Goal: Check status: Check status

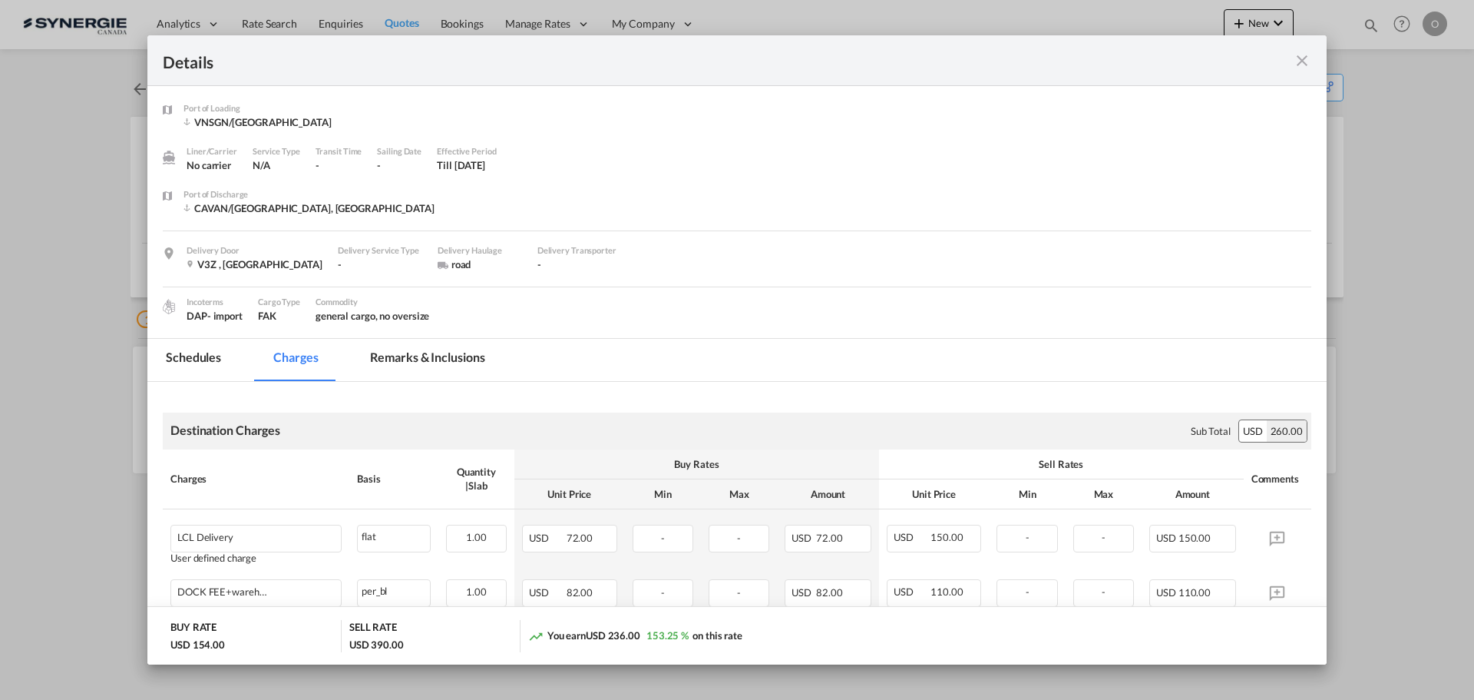
scroll to position [114, 0]
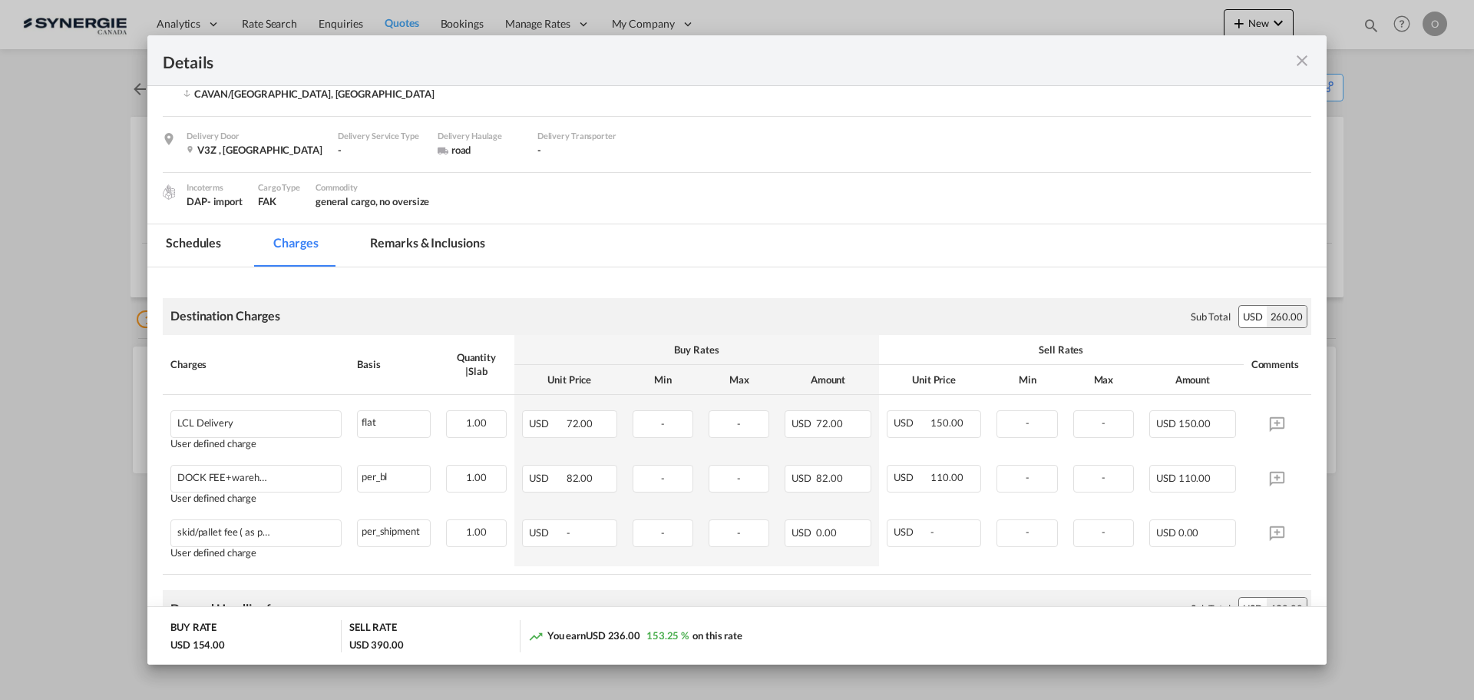
click at [1309, 62] on md-icon "icon-close fg-AAA8AD m-0 cursor" at bounding box center [1302, 60] width 18 height 18
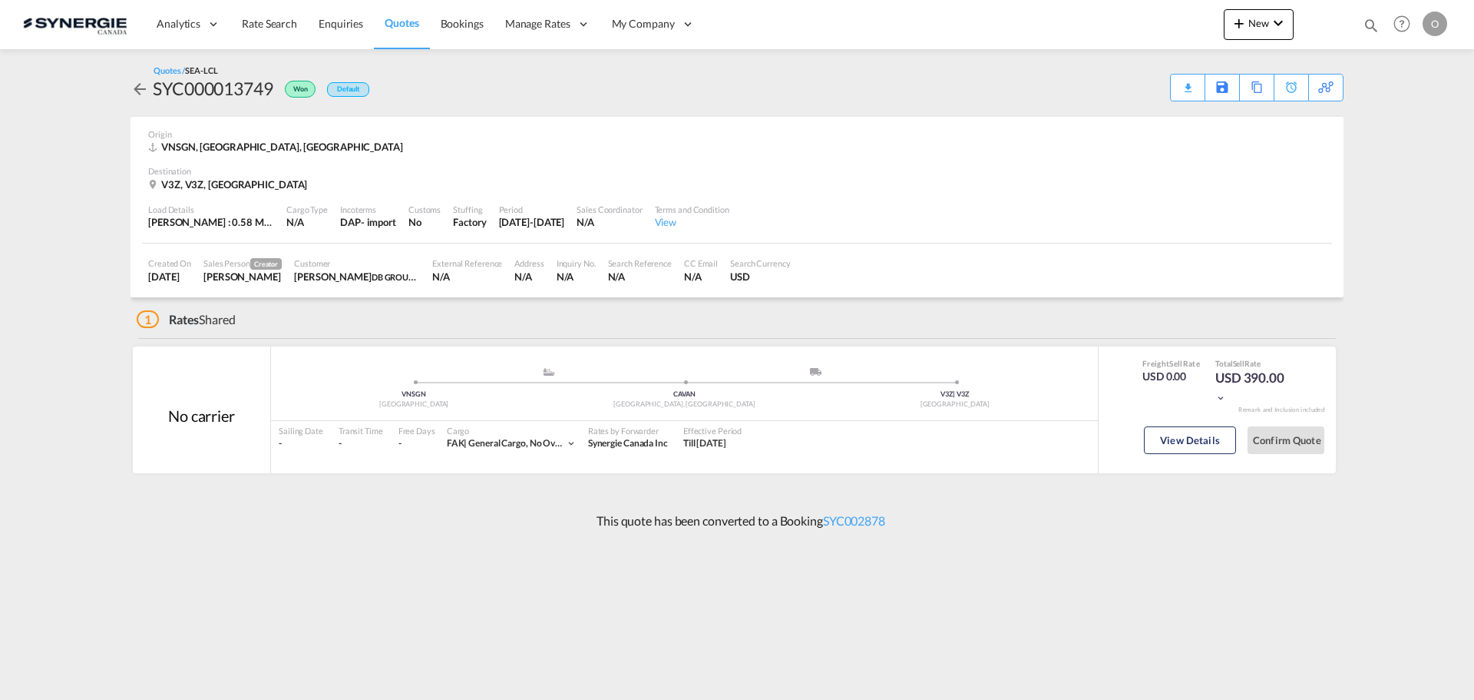
click at [1369, 21] on md-icon "icon-magnify" at bounding box center [1371, 25] width 17 height 17
click at [1124, 23] on select "Bookings Quotes Enquiries" at bounding box center [1127, 26] width 73 height 28
select select "Quotes"
click at [1091, 12] on select "Bookings Quotes Enquiries" at bounding box center [1127, 26] width 73 height 28
click at [1240, 24] on input at bounding box center [1255, 25] width 191 height 27
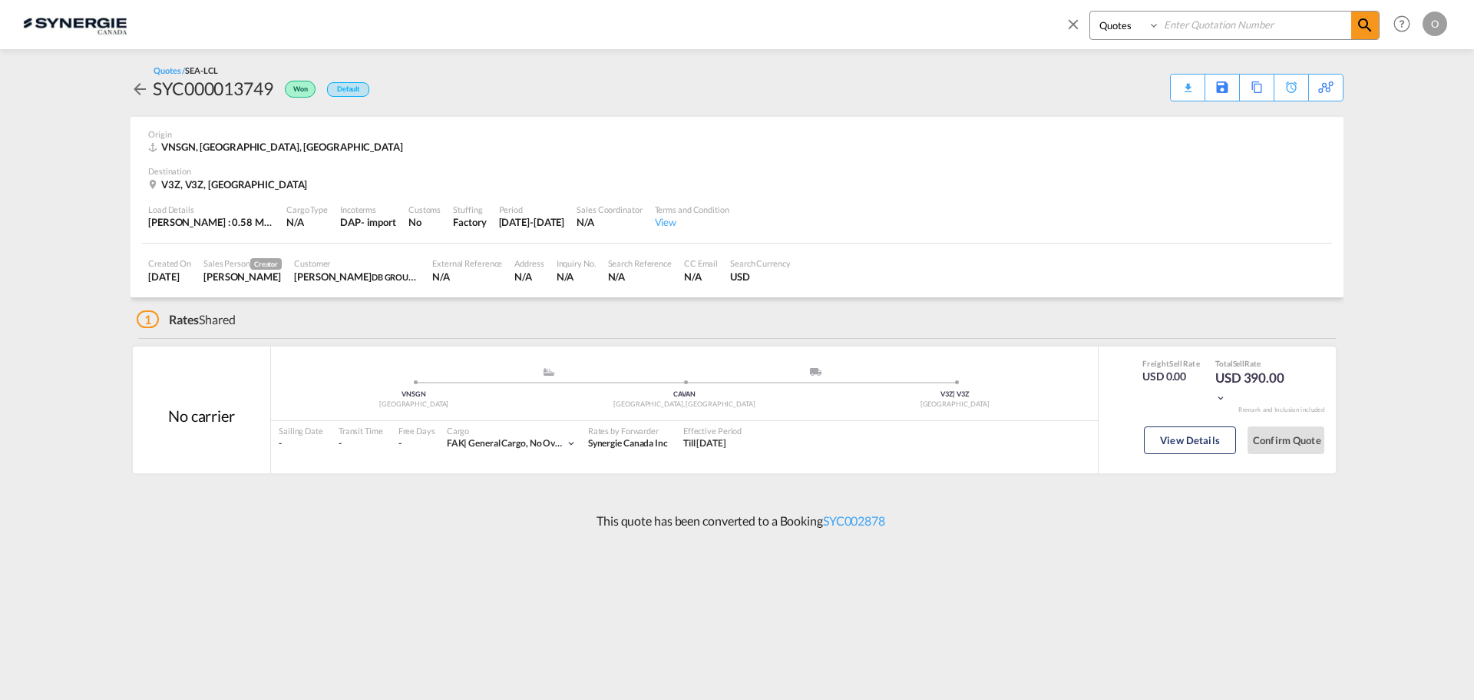
paste input "SYC000013670"
type input "SYC000013670"
click at [1357, 27] on md-icon "icon-magnify" at bounding box center [1365, 25] width 18 height 18
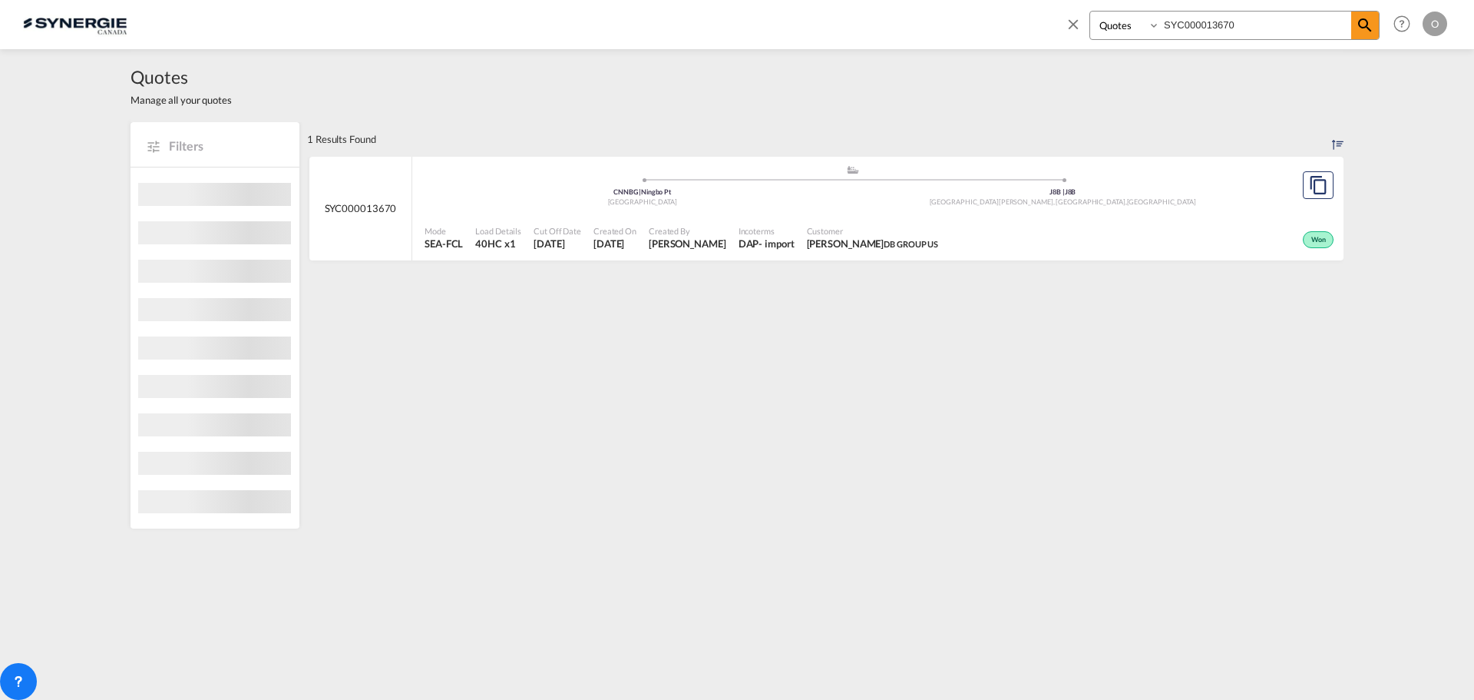
click at [1215, 237] on div "Won" at bounding box center [1141, 238] width 393 height 38
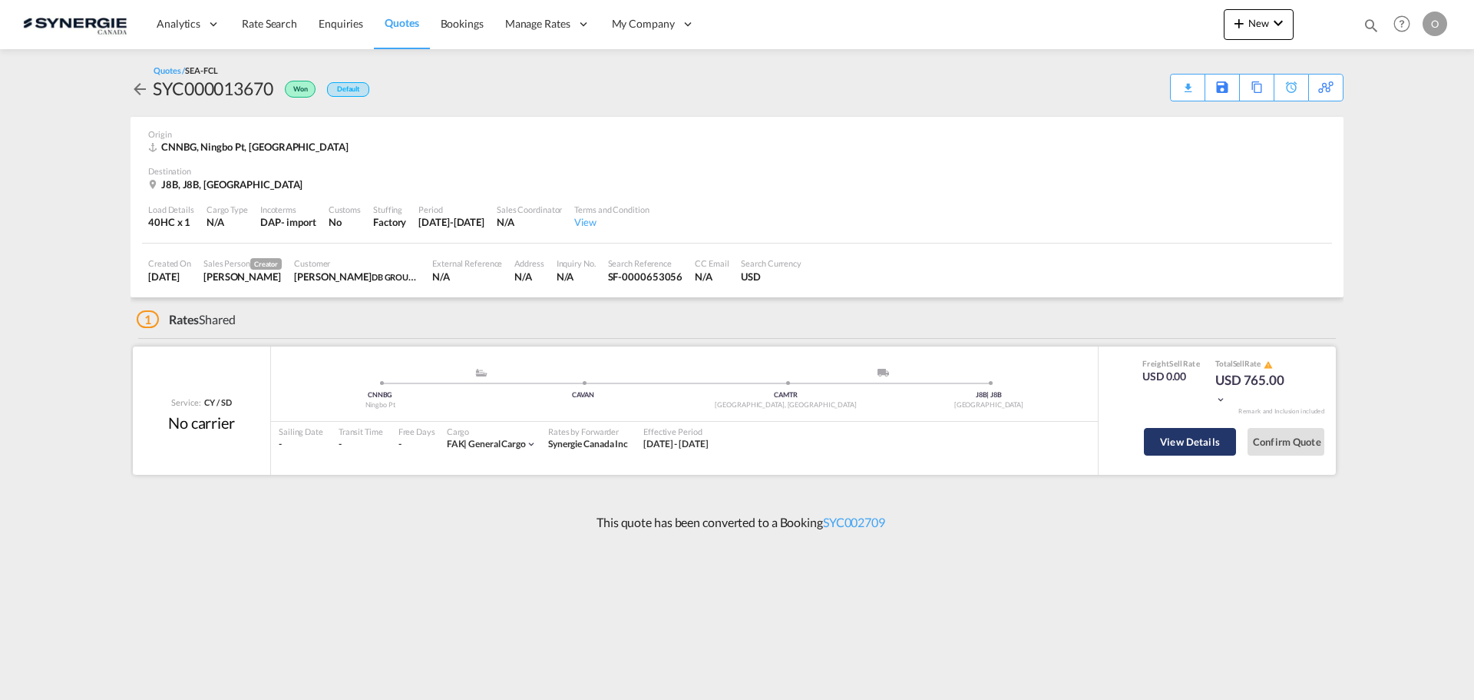
click at [1190, 447] on button "View Details" at bounding box center [1190, 442] width 92 height 28
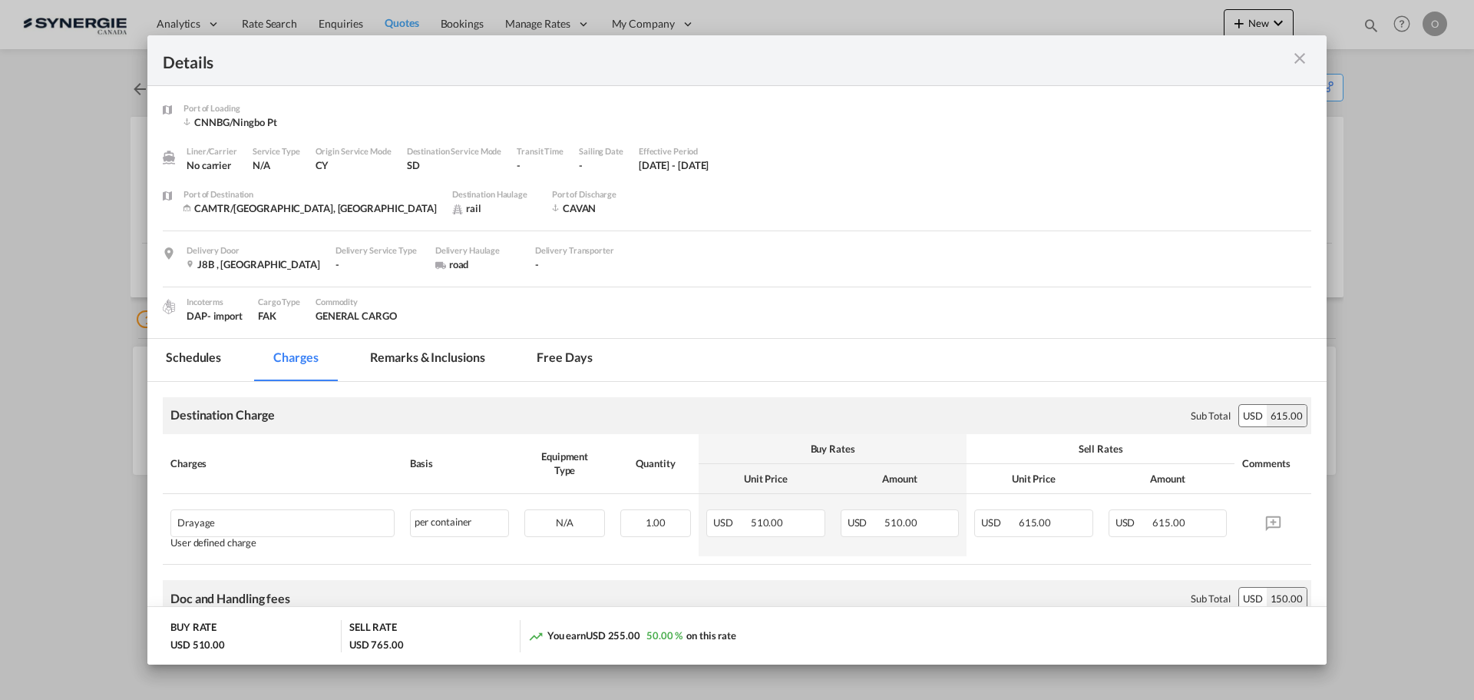
click at [1040, 54] on div "Details" at bounding box center [680, 60] width 1034 height 19
click at [1299, 49] on md-icon "icon-close m-3 fg-AAA8AD cursor" at bounding box center [1300, 58] width 18 height 18
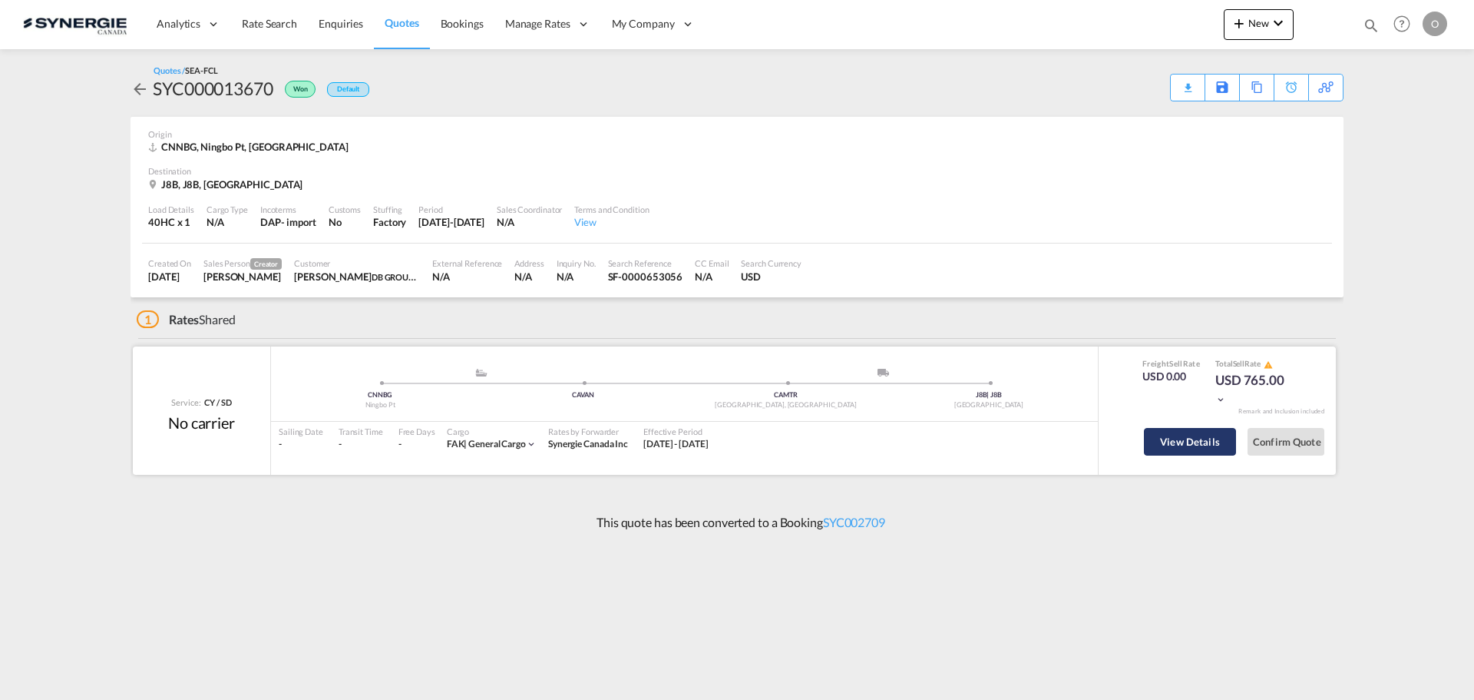
click at [1193, 439] on button "View Details" at bounding box center [1190, 442] width 92 height 28
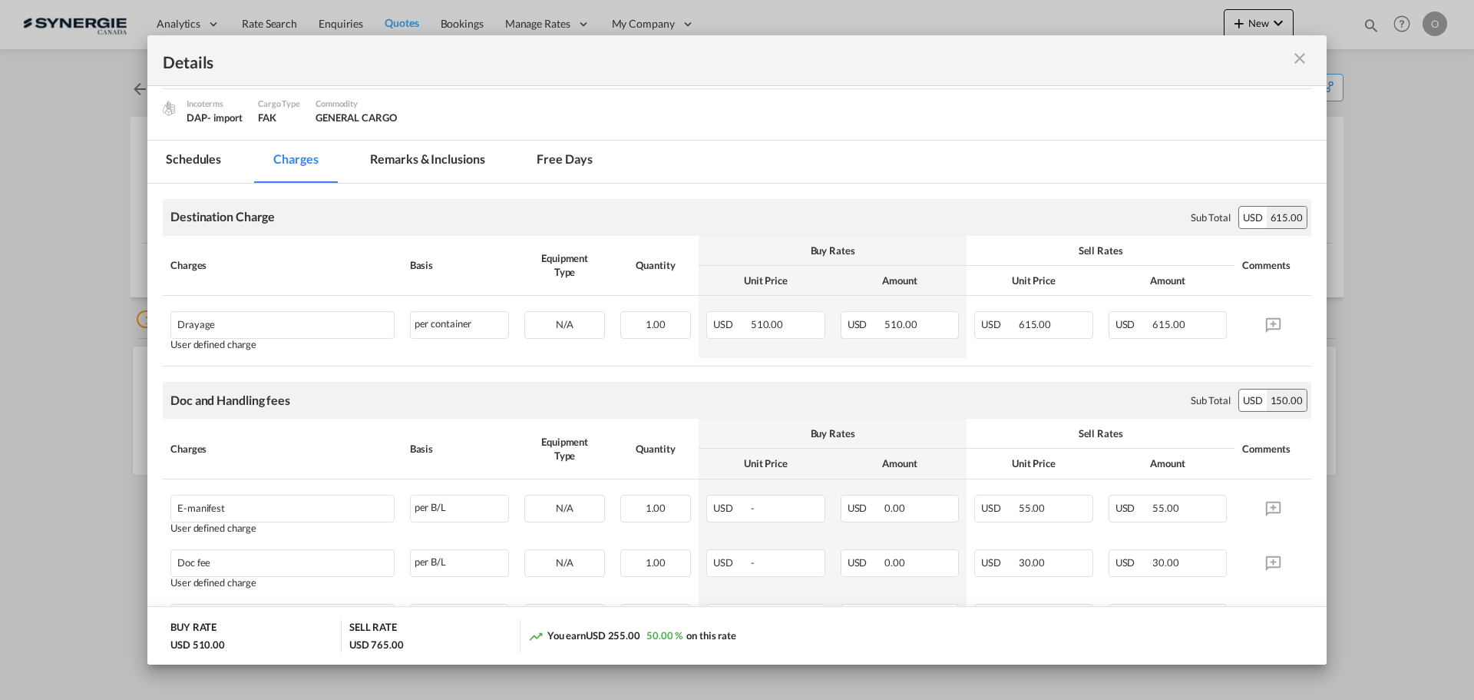
scroll to position [230, 0]
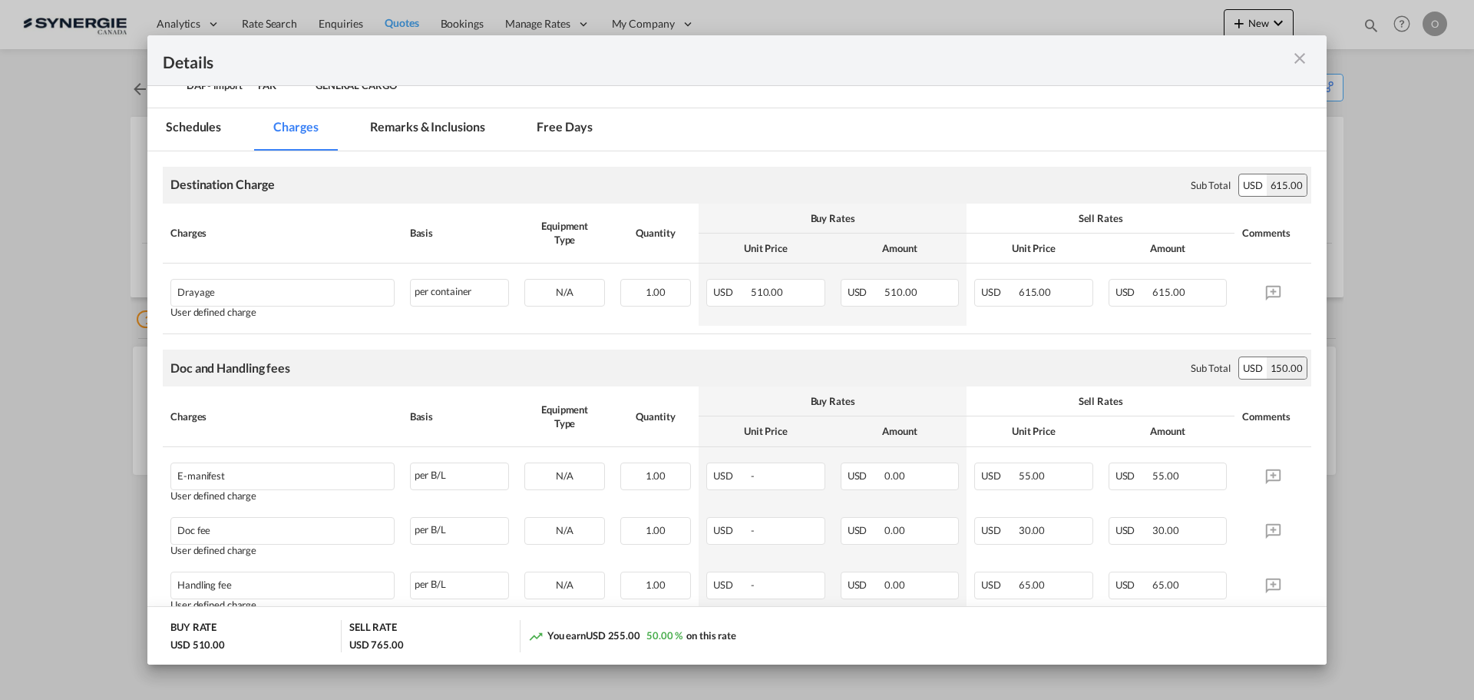
click at [1305, 60] on md-icon "icon-close m-3 fg-AAA8AD cursor" at bounding box center [1300, 58] width 18 height 18
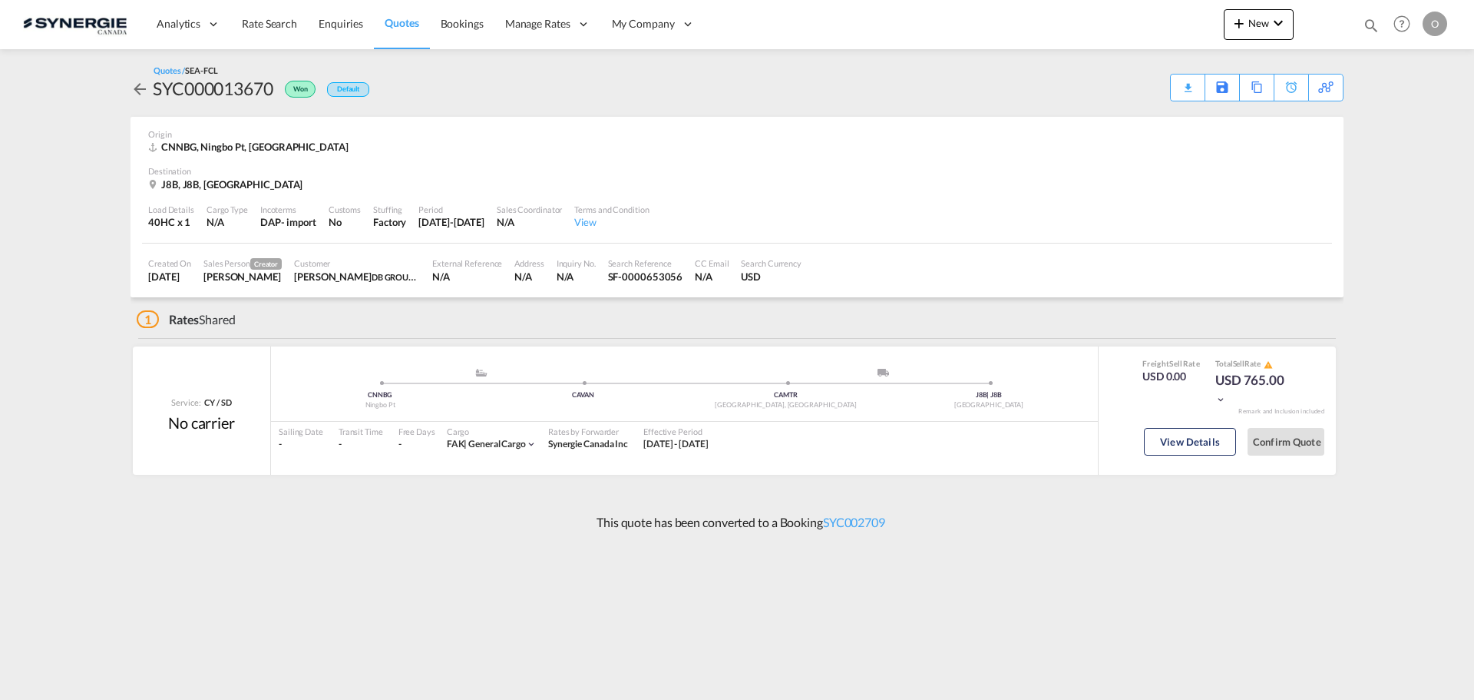
click at [1382, 230] on md-content "Analytics Reports Dashboard Rate Search Enquiries Quotes Bookings" at bounding box center [737, 350] width 1474 height 700
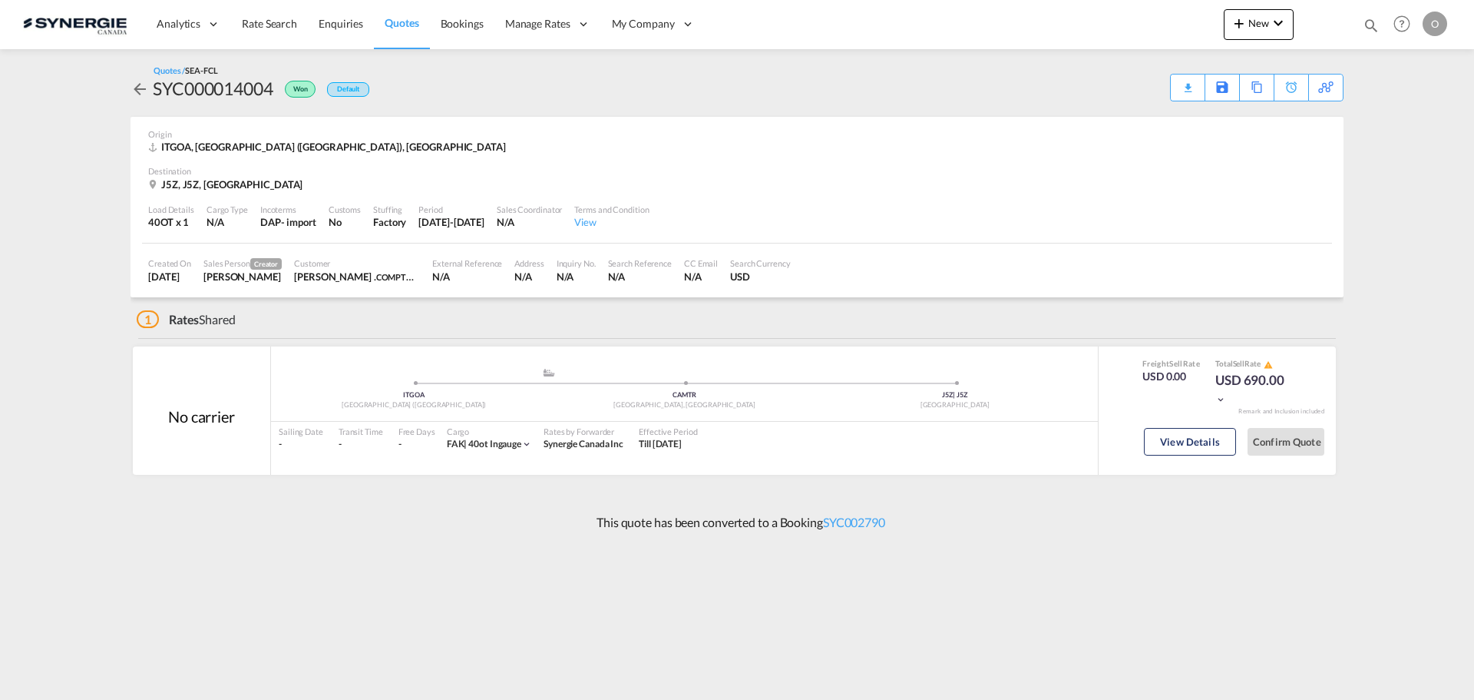
click at [1372, 15] on div "Bookings Quotes Enquiries Help Resources Product Release O My Profile Logout" at bounding box center [1403, 24] width 98 height 48
click at [1369, 25] on md-icon "icon-magnify" at bounding box center [1371, 25] width 17 height 17
drag, startPoint x: 1121, startPoint y: 30, endPoint x: 1120, endPoint y: 38, distance: 8.5
click at [1121, 30] on select "Bookings Quotes Enquiries" at bounding box center [1127, 26] width 73 height 28
select select "Quotes"
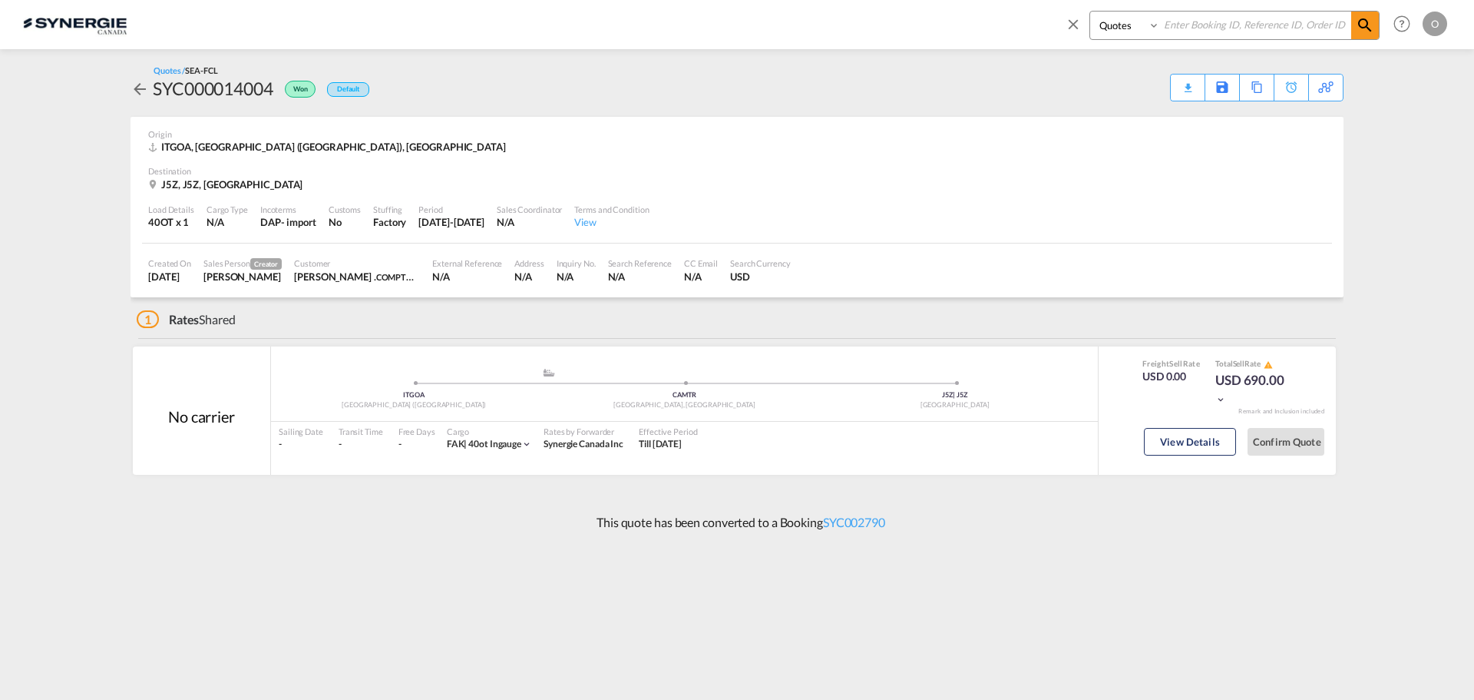
click at [1091, 12] on select "Bookings Quotes Enquiries" at bounding box center [1127, 26] width 73 height 28
click at [1263, 23] on input at bounding box center [1255, 25] width 191 height 27
paste input "SYC000013997"
type input "SYC000013997"
click at [1363, 24] on md-icon "icon-magnify" at bounding box center [1365, 25] width 18 height 18
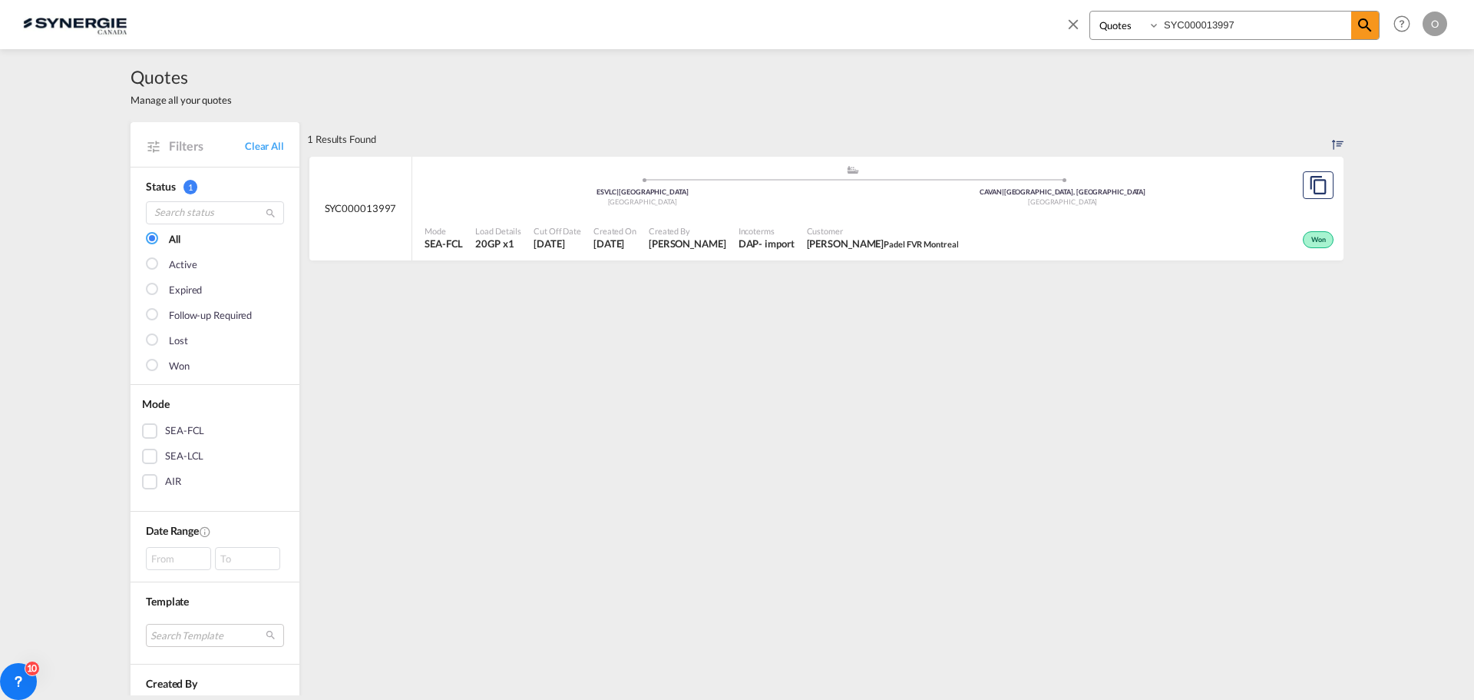
click at [1114, 221] on div "Won" at bounding box center [1151, 238] width 373 height 38
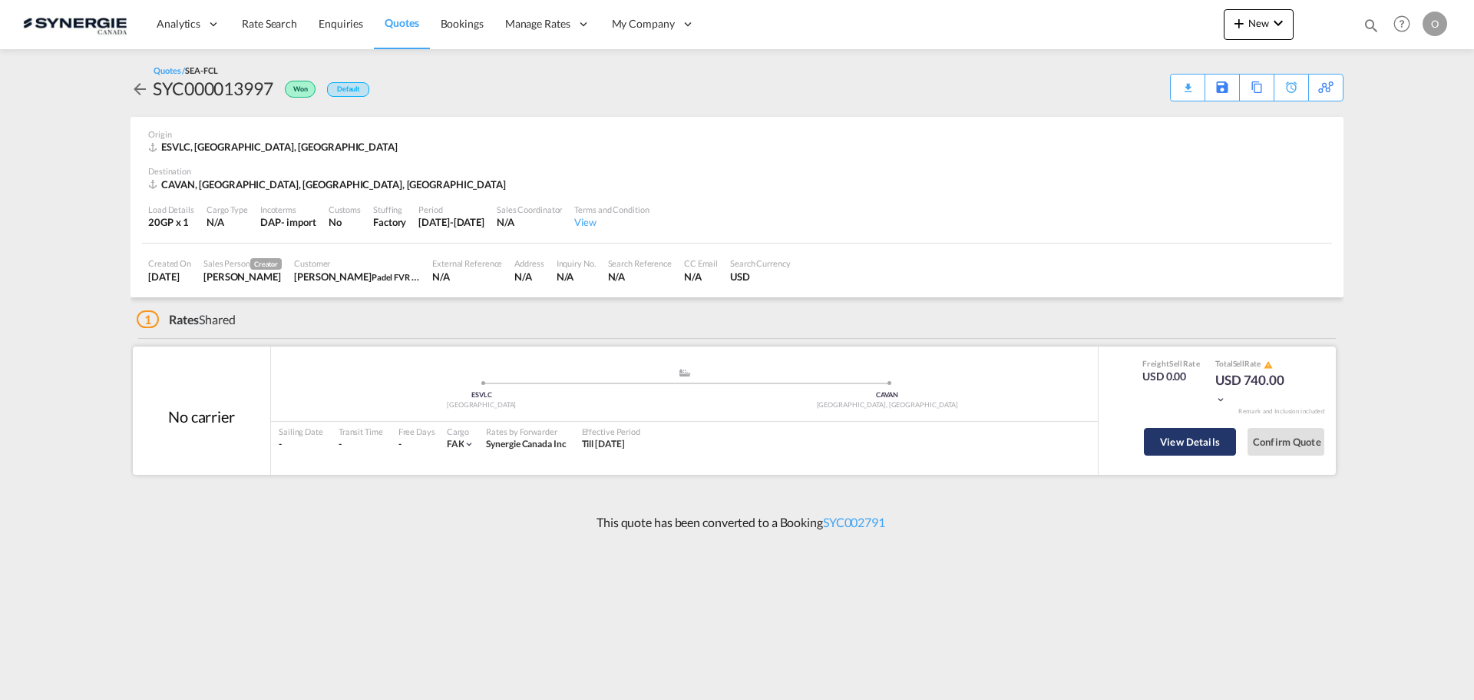
click at [1200, 442] on button "View Details" at bounding box center [1190, 442] width 92 height 28
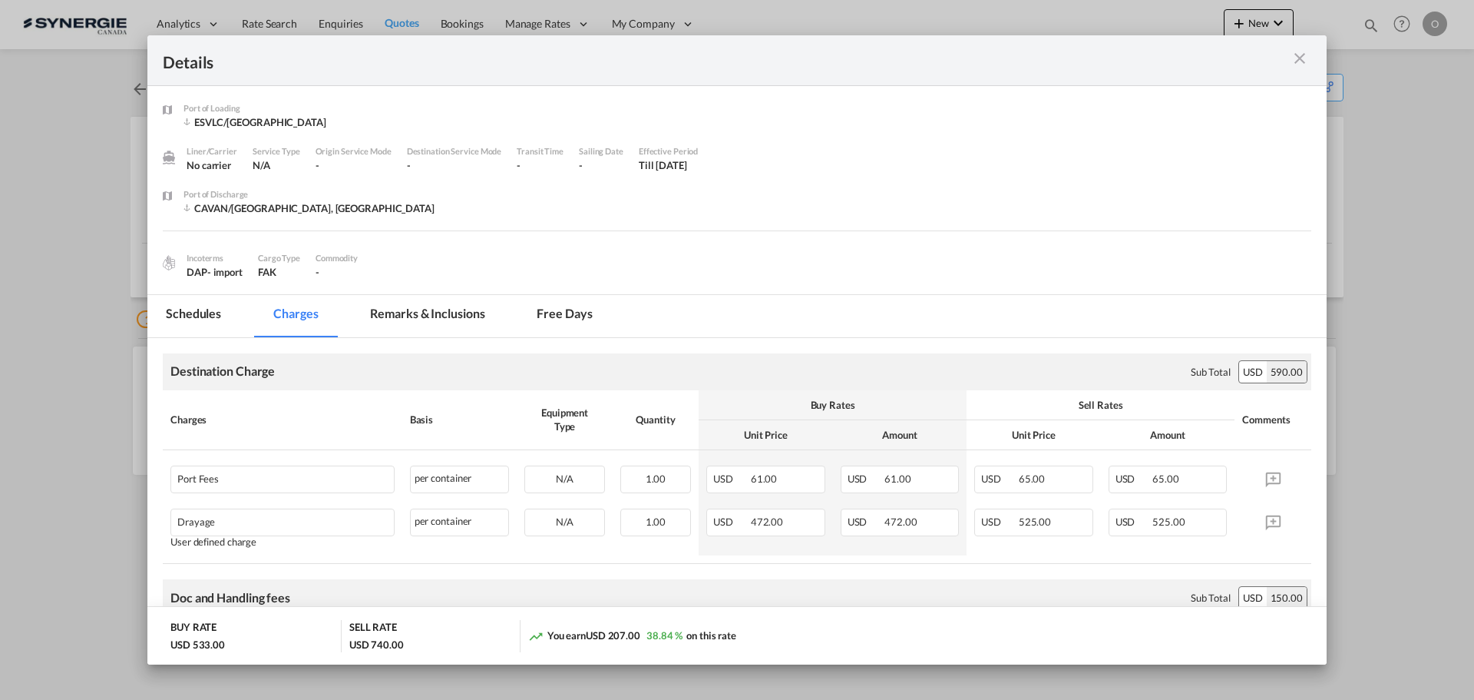
click at [1296, 55] on md-icon "icon-close m-3 fg-AAA8AD cursor" at bounding box center [1300, 58] width 18 height 18
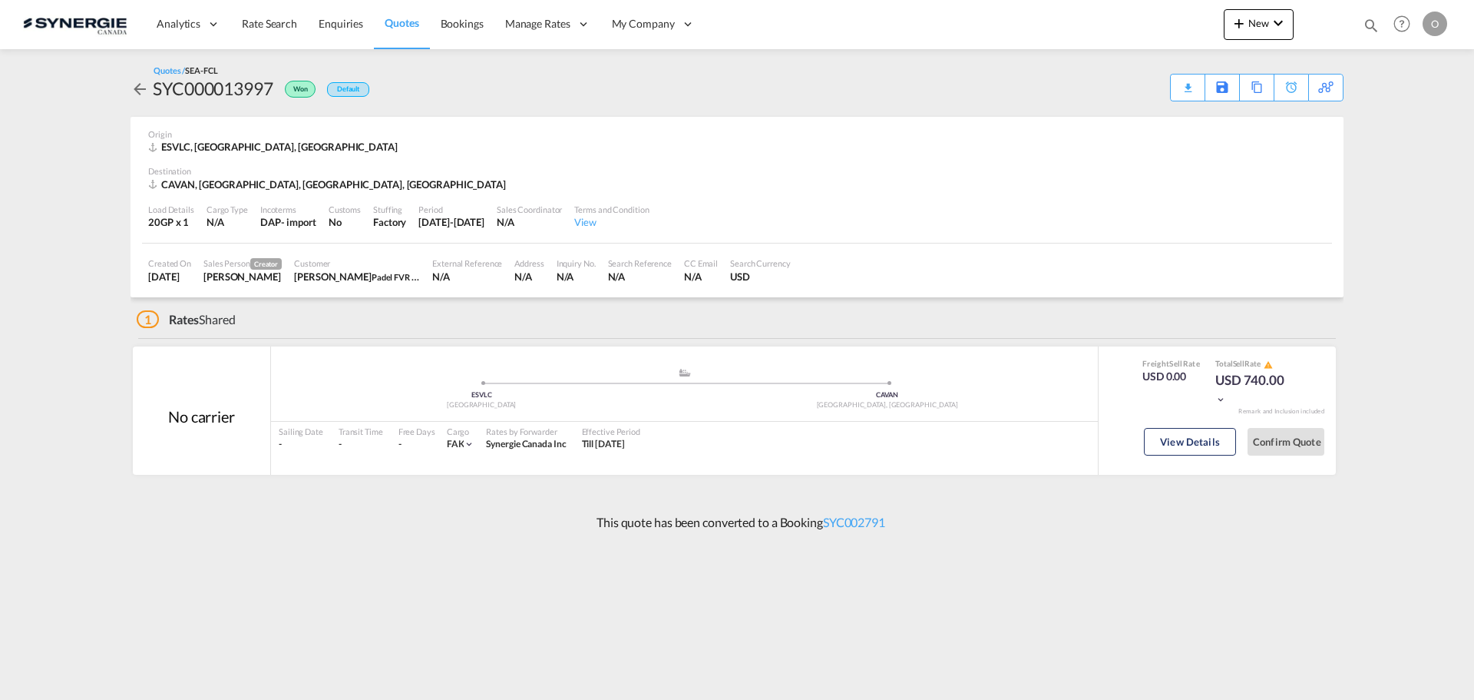
click at [1363, 27] on md-icon "icon-magnify" at bounding box center [1371, 25] width 17 height 17
click at [1135, 26] on select "Bookings Quotes Enquiries" at bounding box center [1127, 26] width 73 height 28
select select "Quotes"
click at [1091, 12] on select "Bookings Quotes Enquiries" at bounding box center [1127, 26] width 73 height 28
click at [1225, 28] on input at bounding box center [1255, 25] width 191 height 27
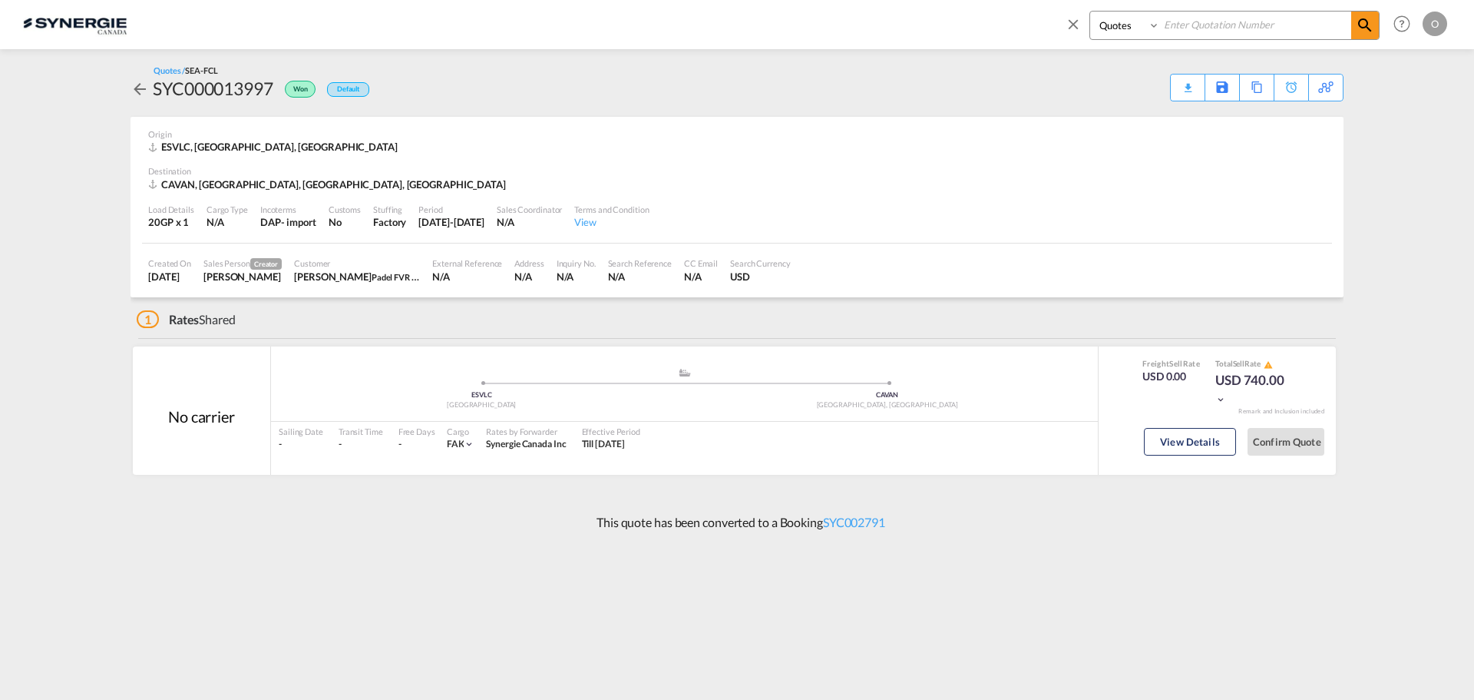
paste input "SYC000013997"
type input "SYC000013997"
click at [1361, 25] on md-icon "icon-magnify" at bounding box center [1365, 25] width 18 height 18
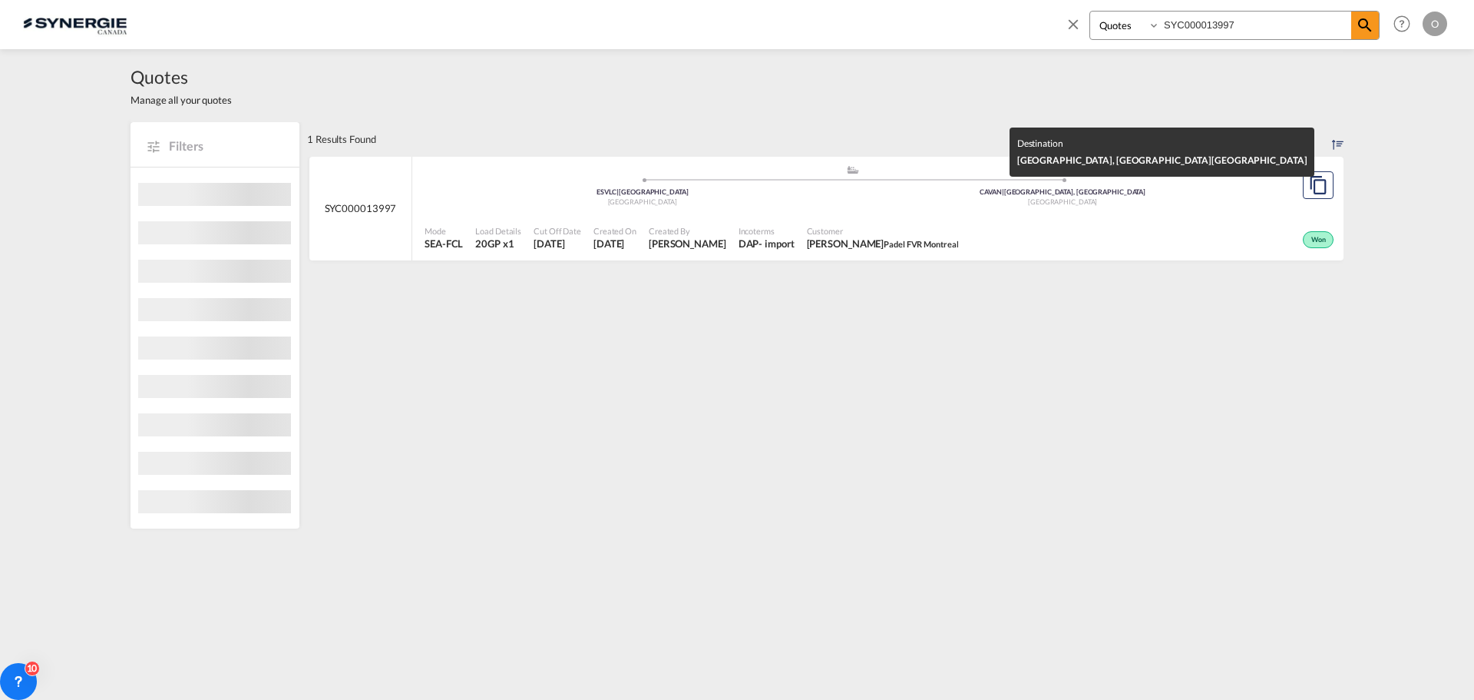
click at [1122, 193] on div "CAVAN | Vancouver, BC" at bounding box center [1063, 192] width 421 height 10
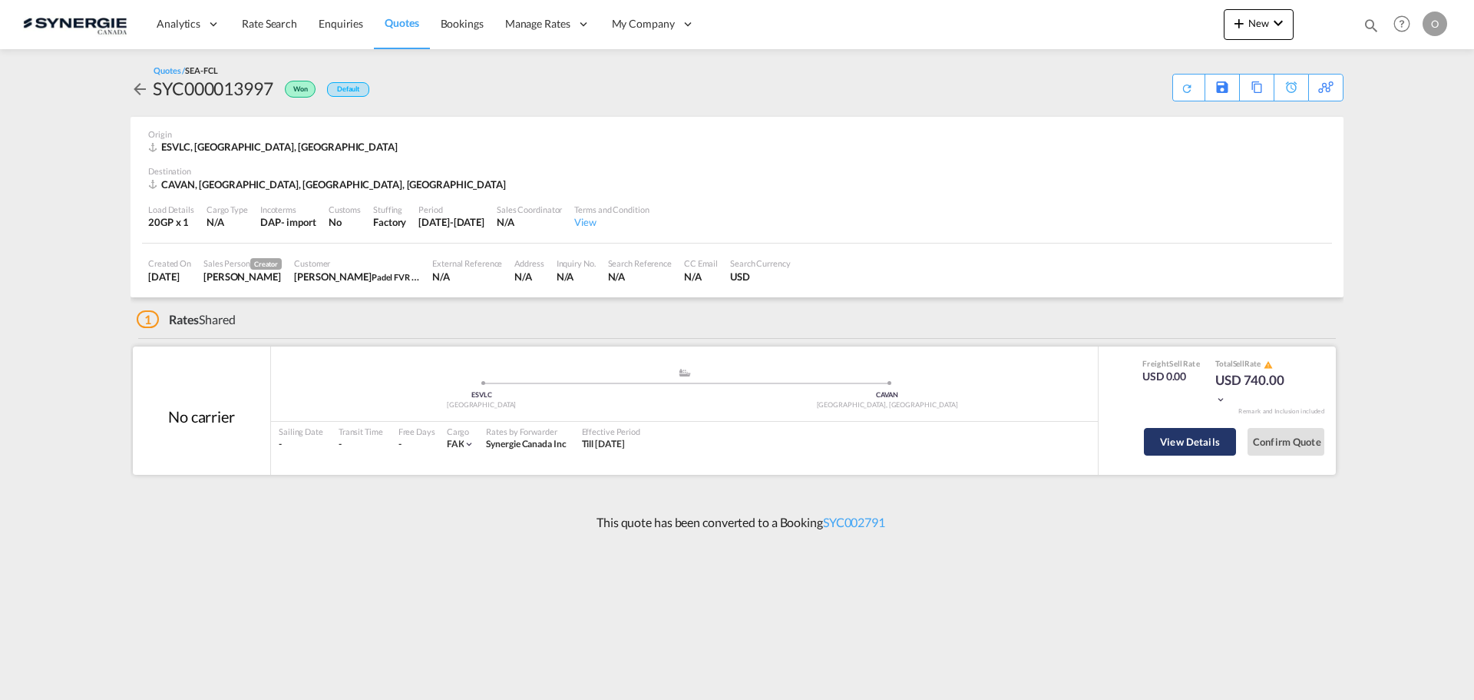
click at [1181, 452] on button "View Details" at bounding box center [1190, 442] width 92 height 28
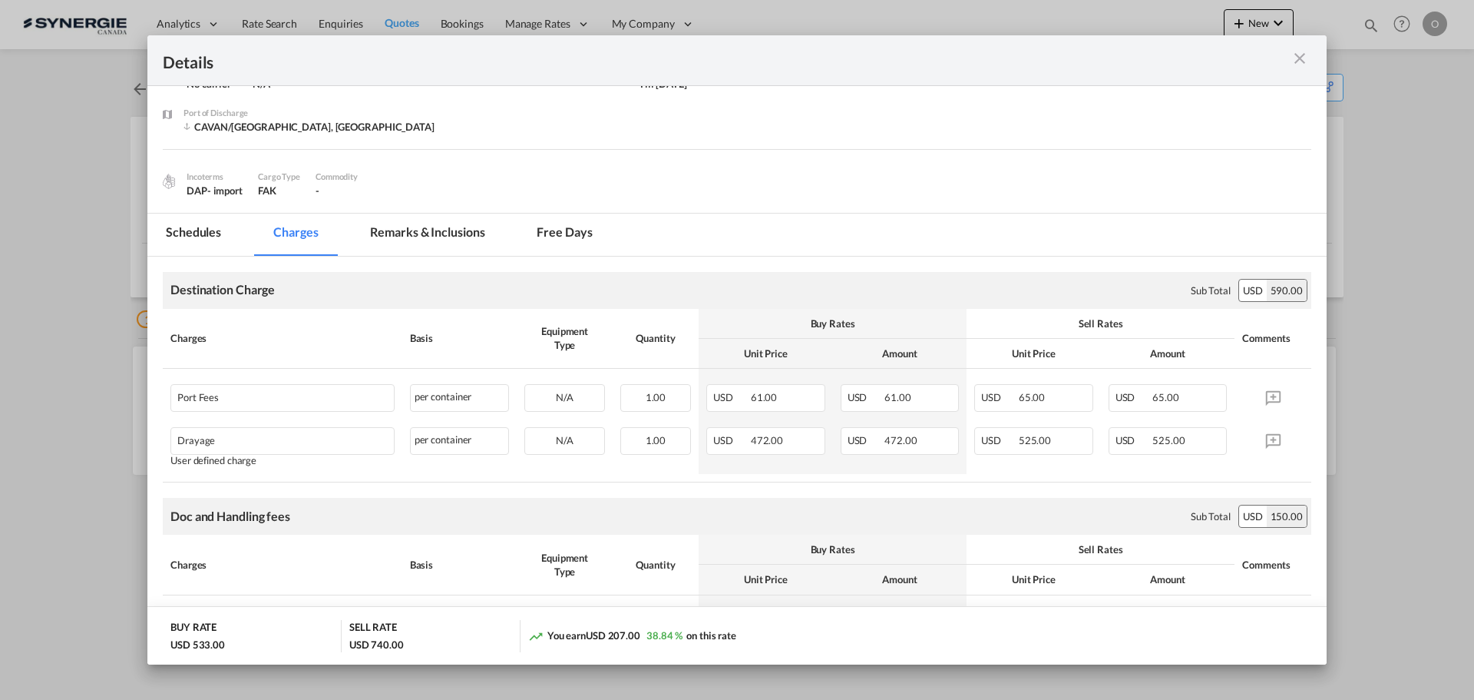
scroll to position [77, 0]
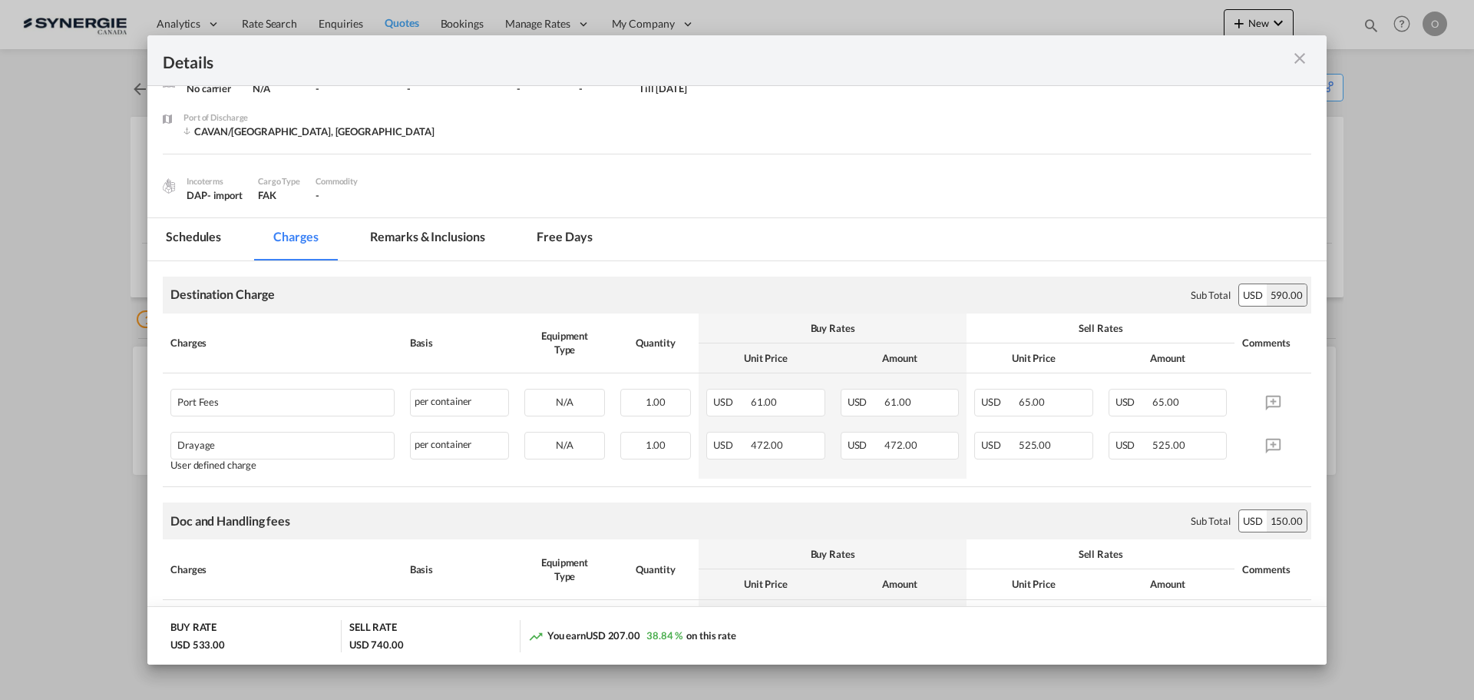
click at [398, 239] on md-tab-item "Remarks & Inclusions" at bounding box center [427, 239] width 151 height 42
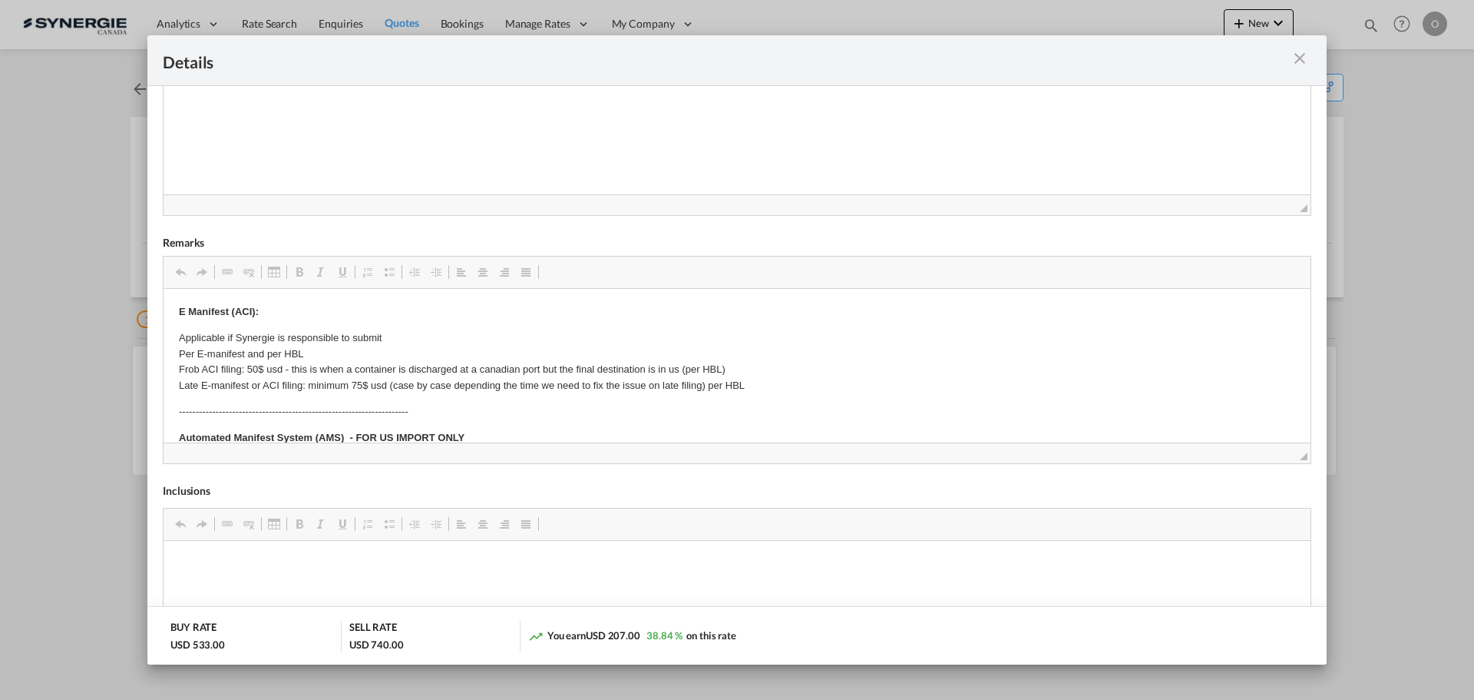
scroll to position [307, 0]
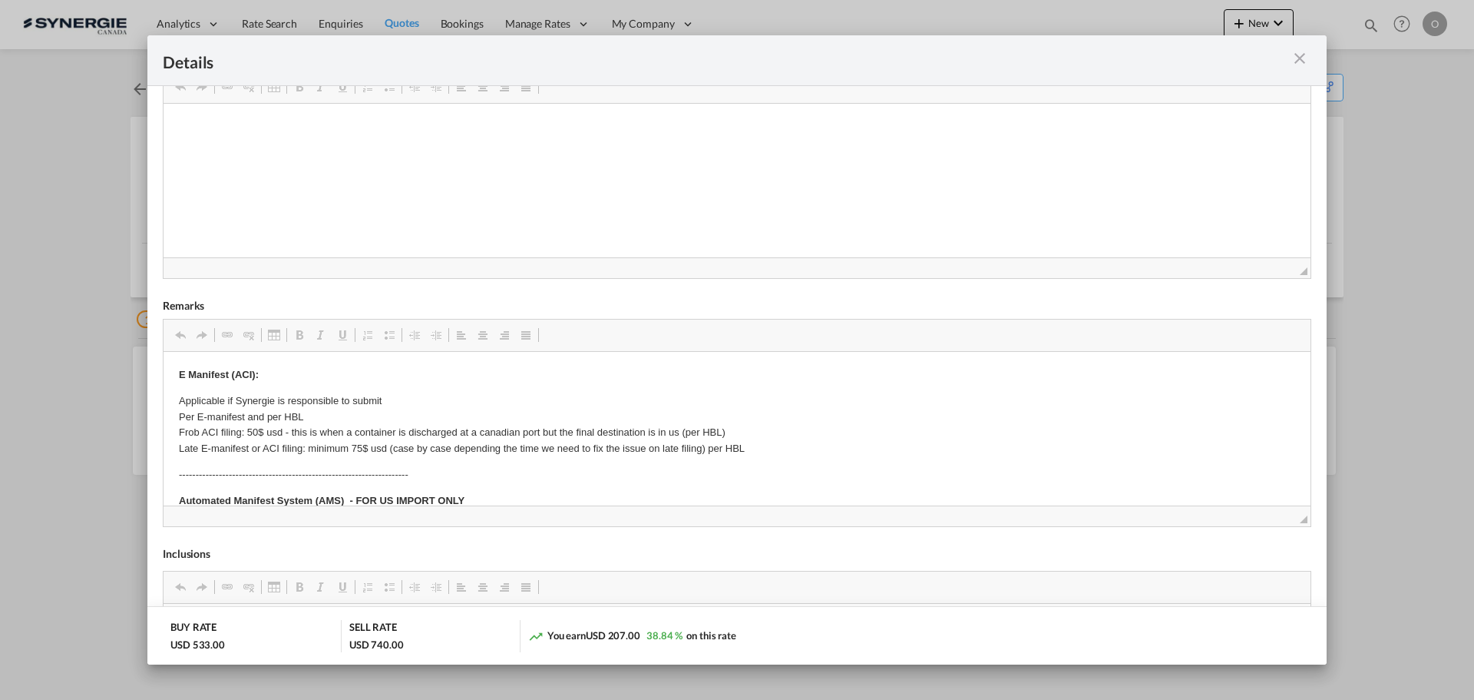
click at [443, 150] on html at bounding box center [737, 126] width 1147 height 47
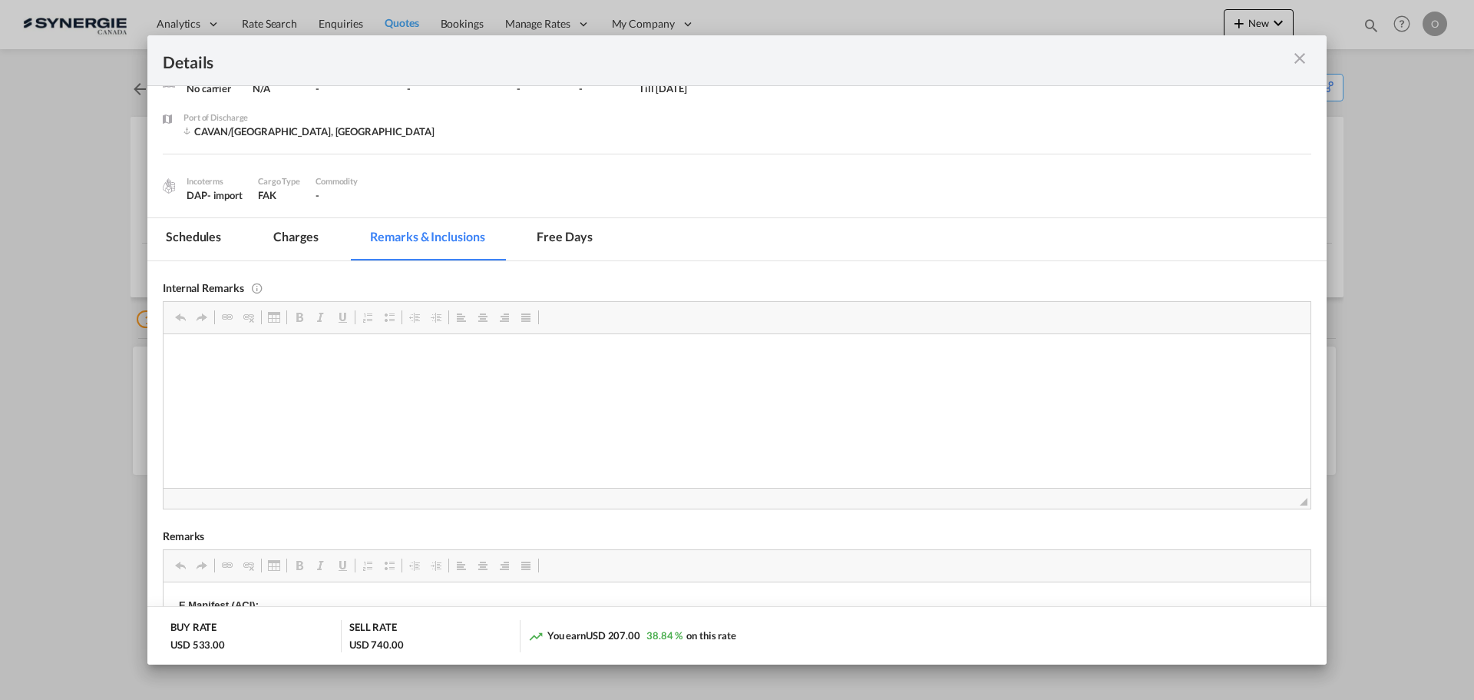
scroll to position [0, 0]
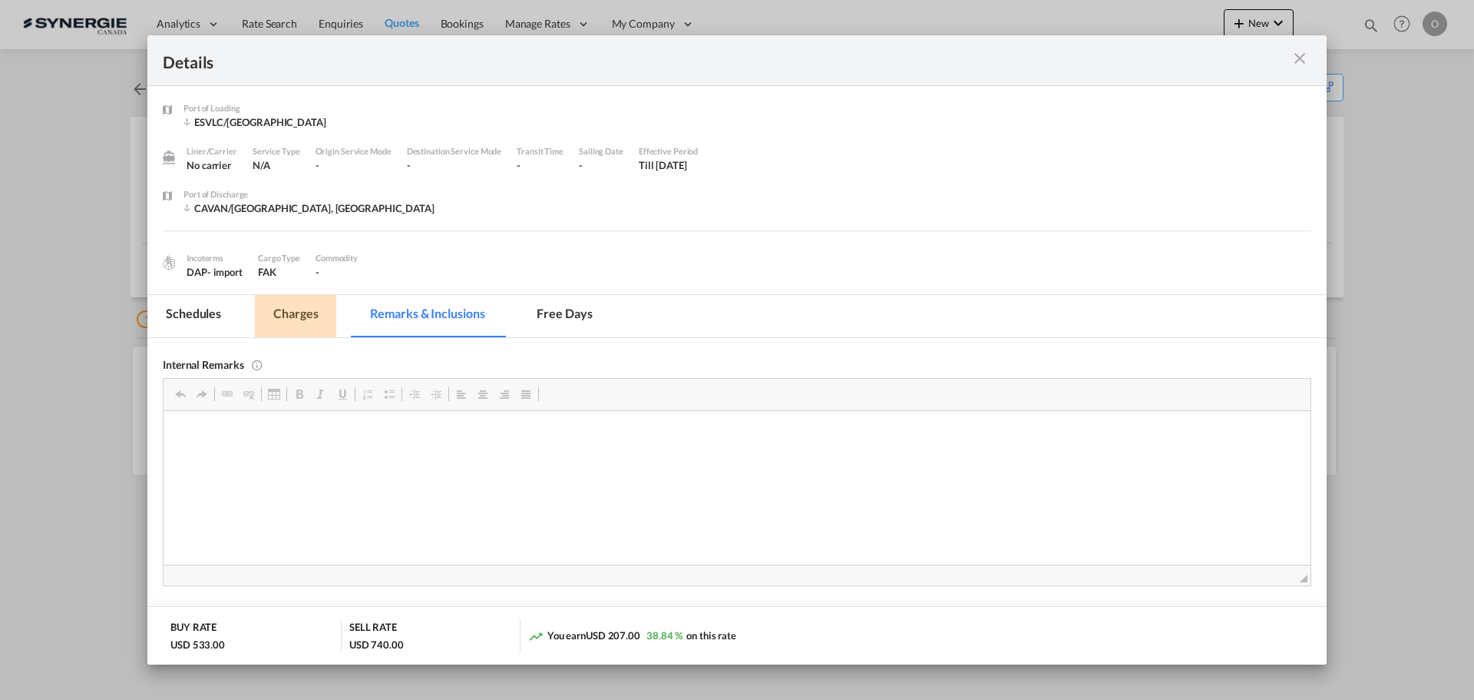
click at [281, 308] on md-tab-item "Charges" at bounding box center [295, 316] width 81 height 42
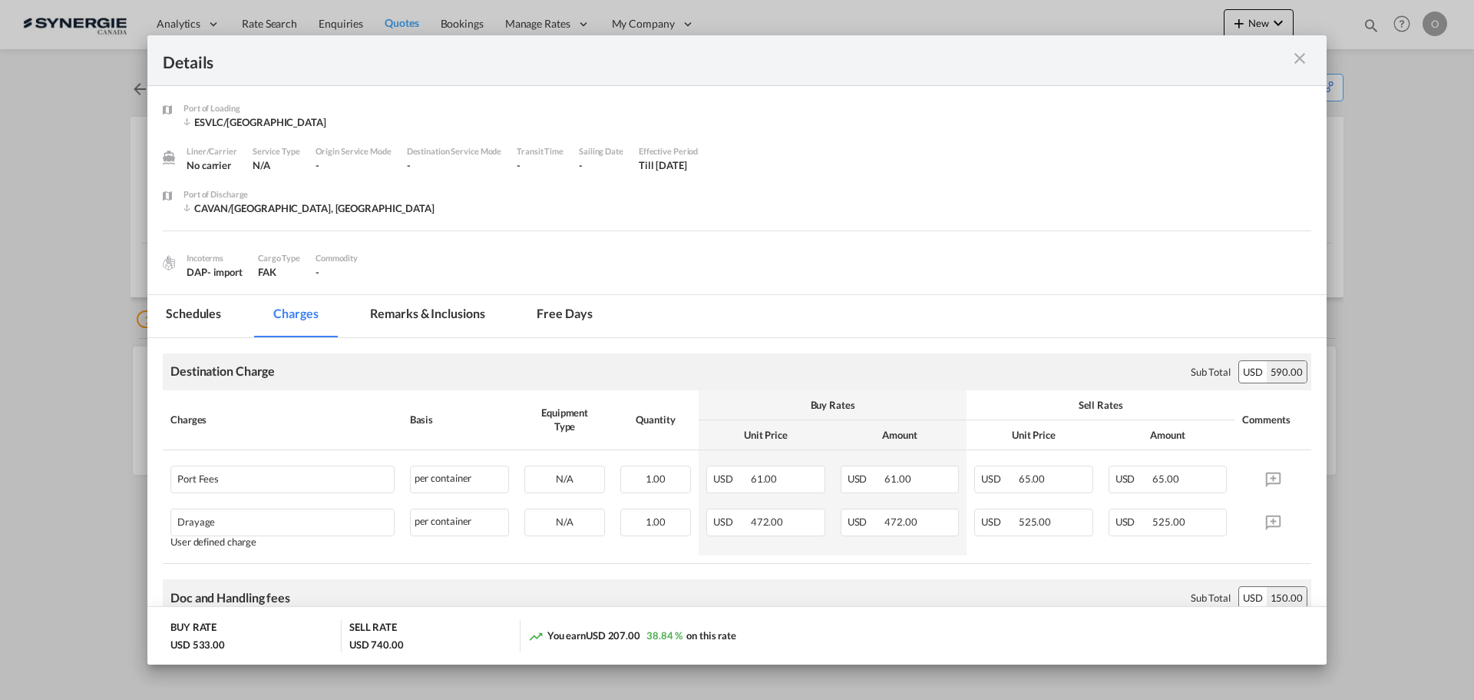
click at [1302, 68] on div "Port of Loading ..." at bounding box center [1253, 60] width 115 height 19
click at [1302, 57] on md-icon "icon-close m-3 fg-AAA8AD cursor" at bounding box center [1300, 58] width 18 height 18
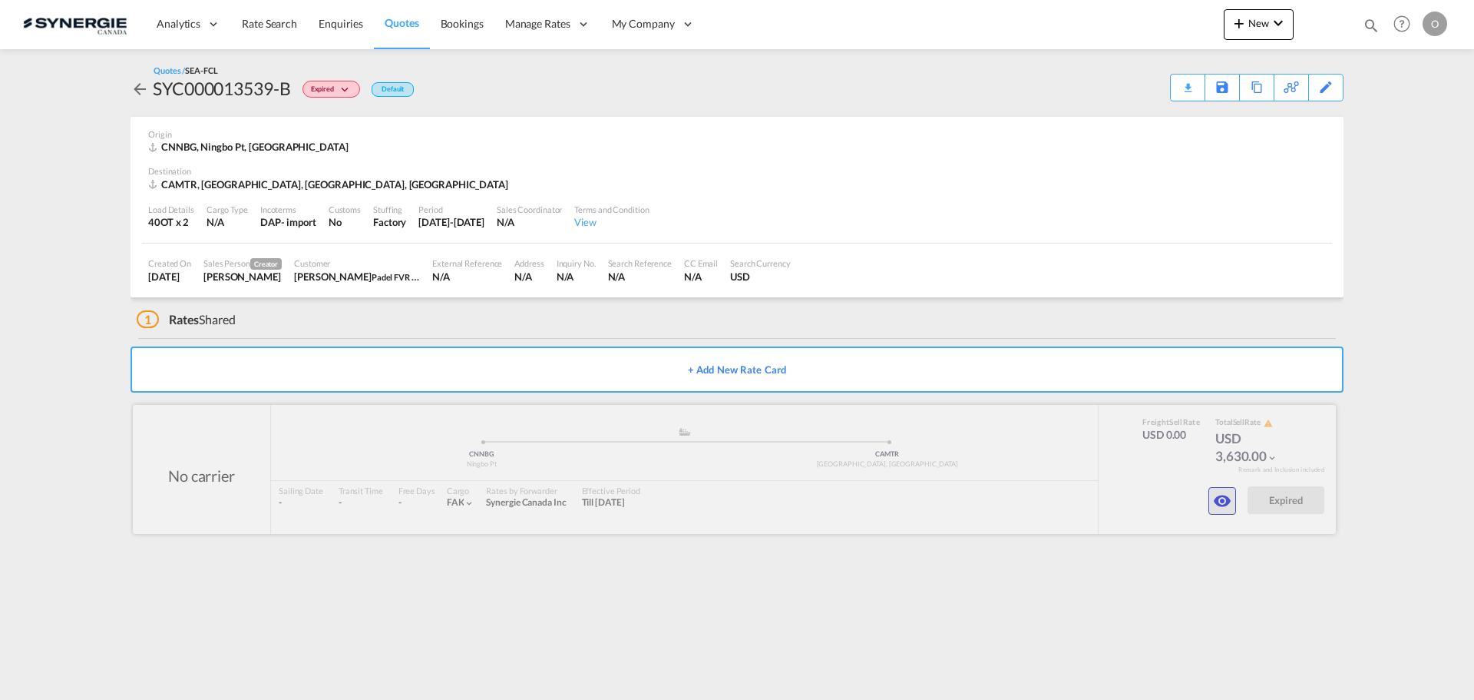
click at [1179, 503] on md-icon "icon-eye" at bounding box center [1222, 500] width 18 height 18
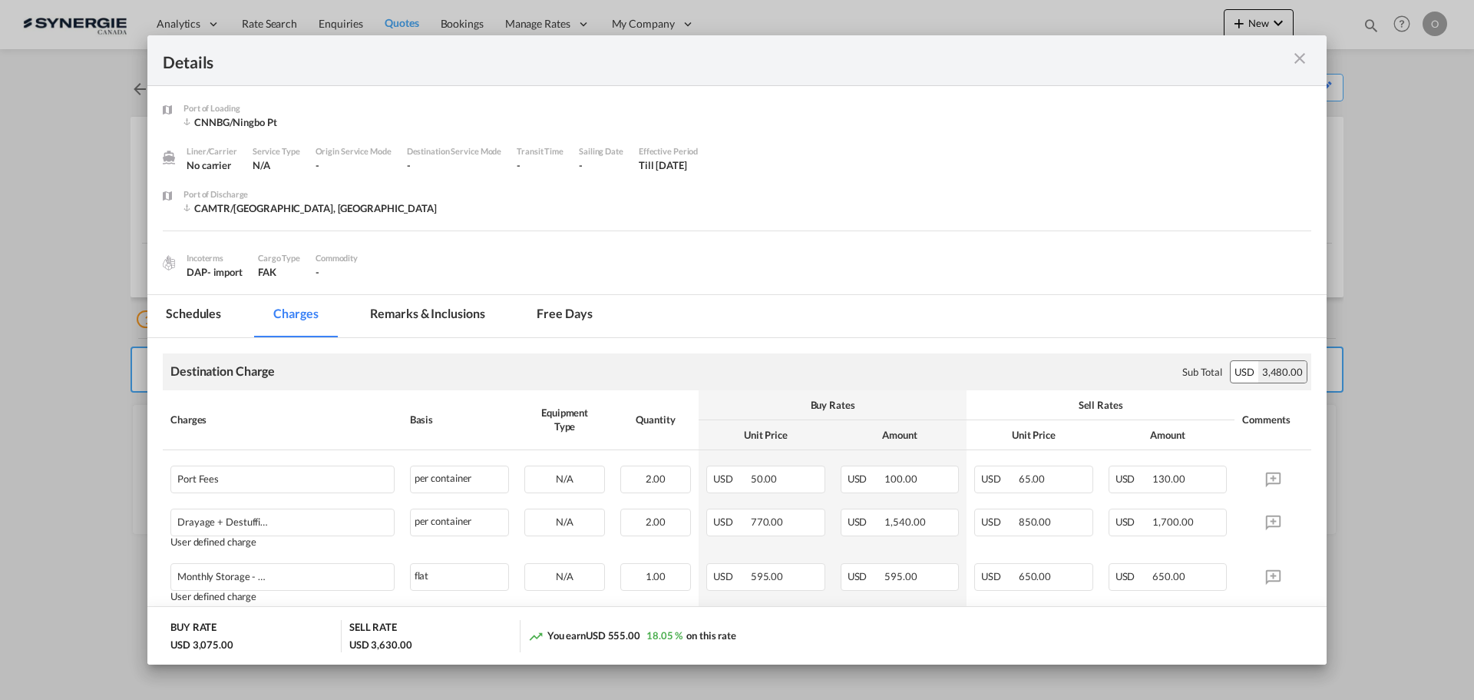
click at [448, 324] on md-tab-item "Remarks & Inclusions" at bounding box center [427, 316] width 151 height 42
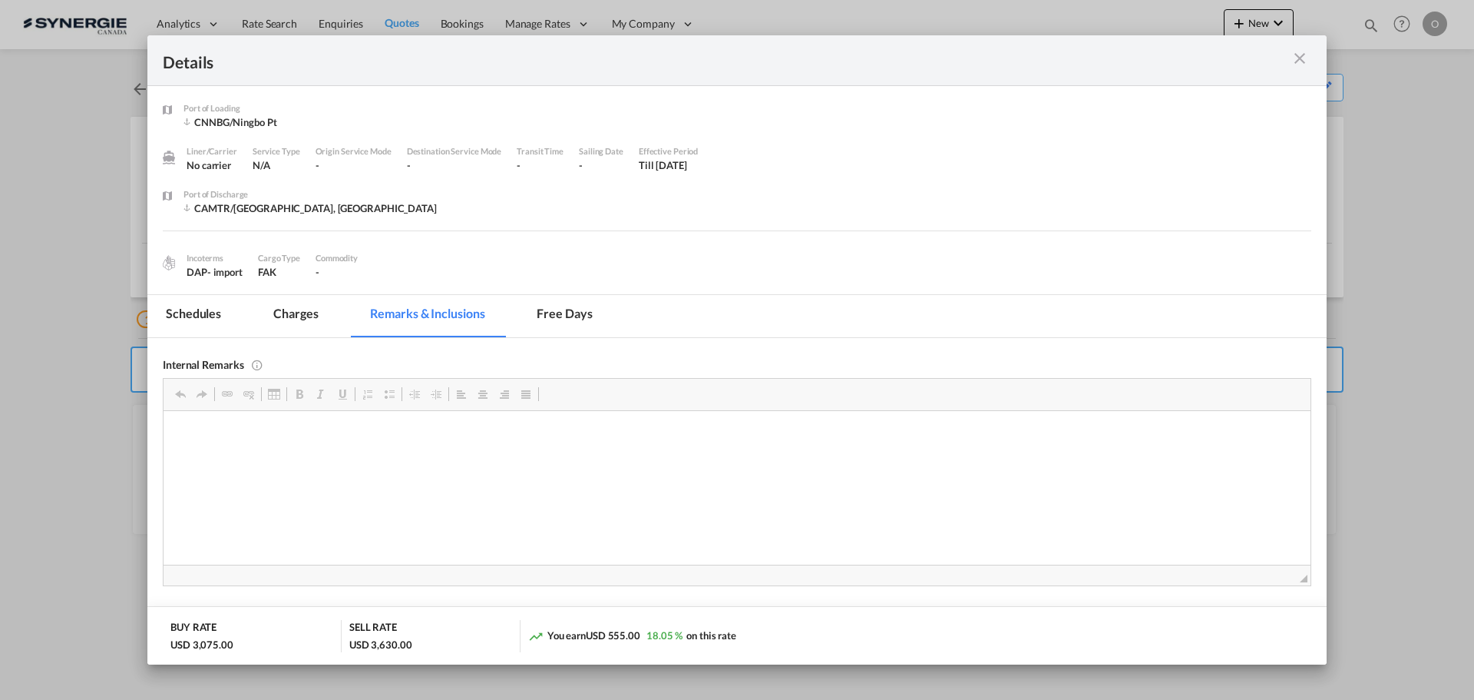
click at [1179, 64] on md-icon "icon-close m-3 fg-AAA8AD cursor" at bounding box center [1300, 58] width 18 height 18
